Goal: Information Seeking & Learning: Learn about a topic

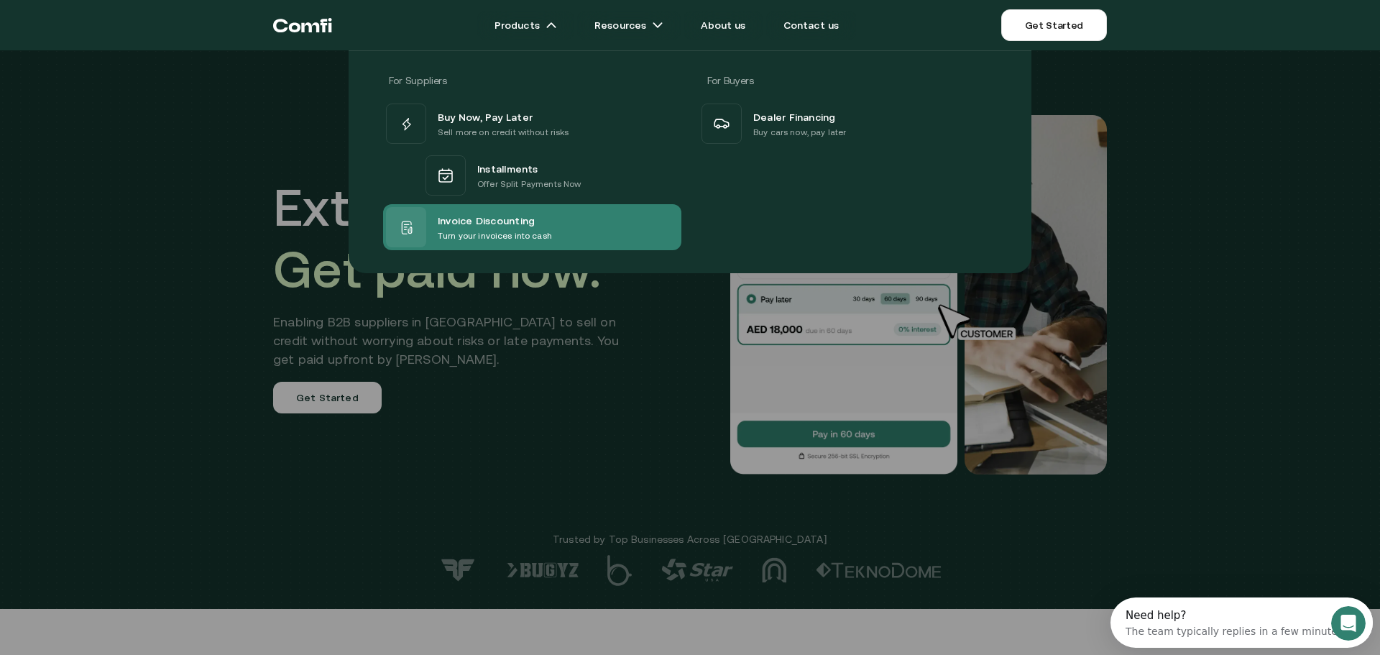
click at [485, 218] on span "Invoice Discounting" at bounding box center [486, 219] width 97 height 17
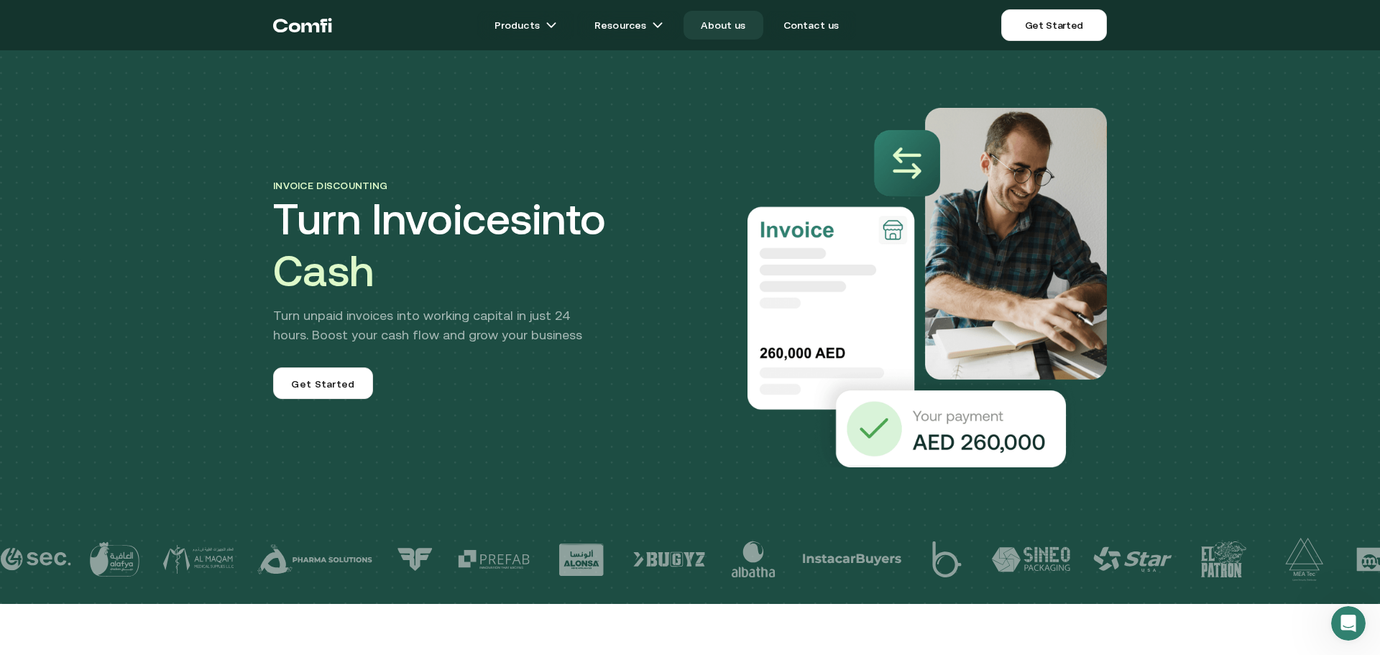
click at [731, 28] on link "About us" at bounding box center [723, 25] width 79 height 29
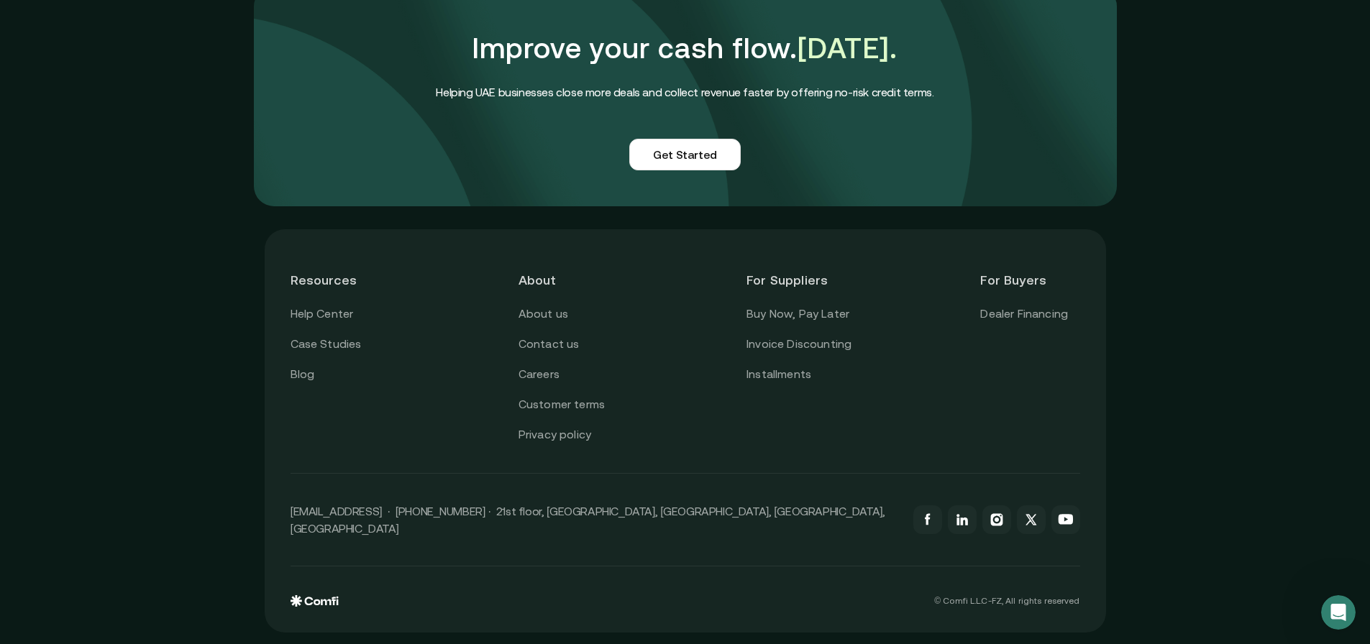
scroll to position [3508, 0]
click at [809, 320] on link "Buy Now, Pay Later" at bounding box center [797, 314] width 103 height 19
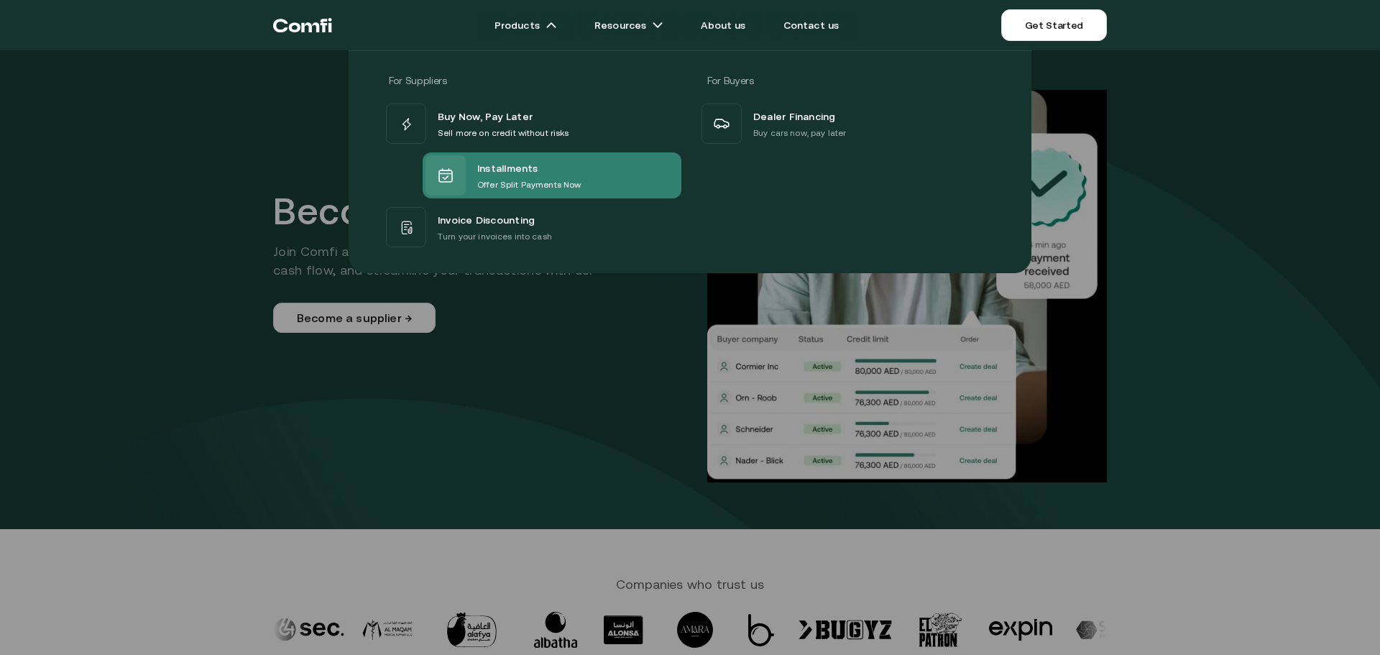
click at [541, 180] on p "Offer Split Payments Now" at bounding box center [529, 185] width 104 height 14
